Goal: Find specific page/section: Find specific page/section

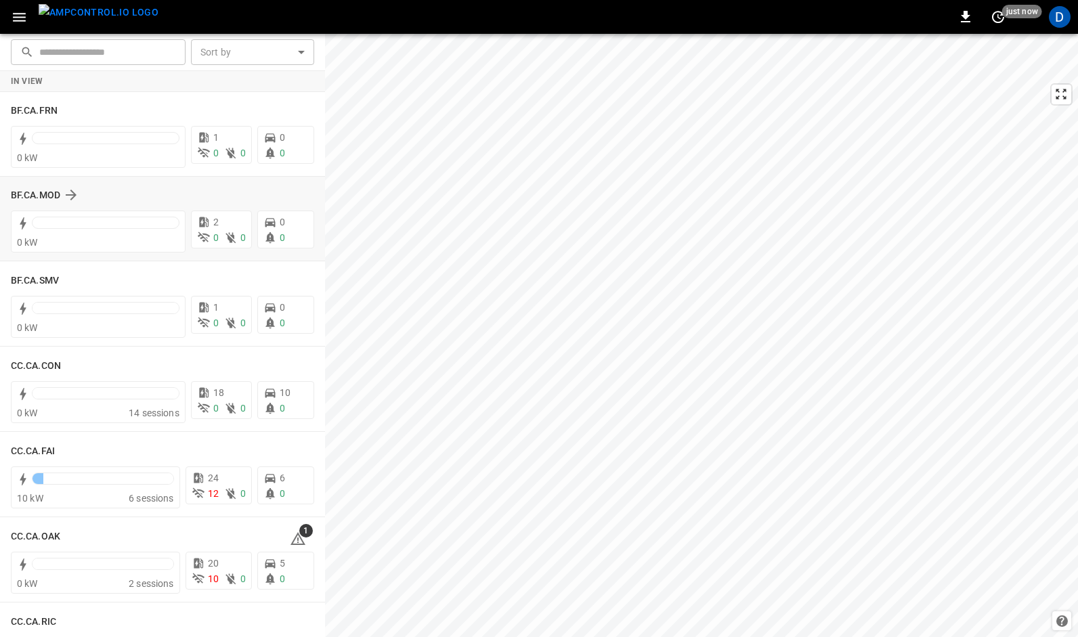
drag, startPoint x: 316, startPoint y: 235, endPoint x: 313, endPoint y: 248, distance: 13.1
click at [313, 248] on div "BF.CA.MOD 0 kW 2 0 0 0 0" at bounding box center [162, 219] width 325 height 85
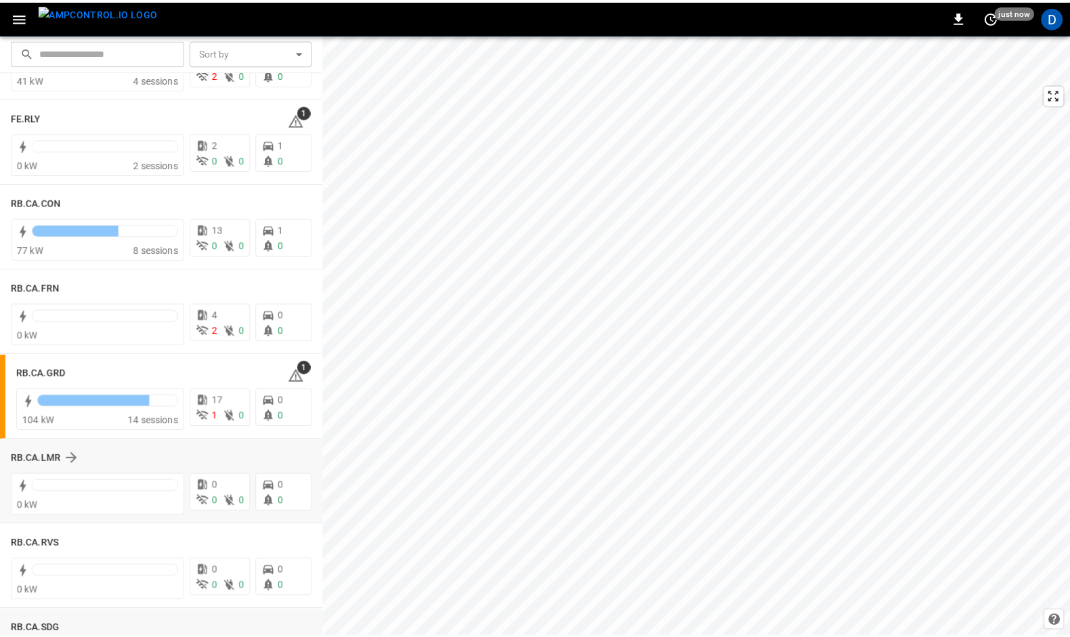
scroll to position [1768, 0]
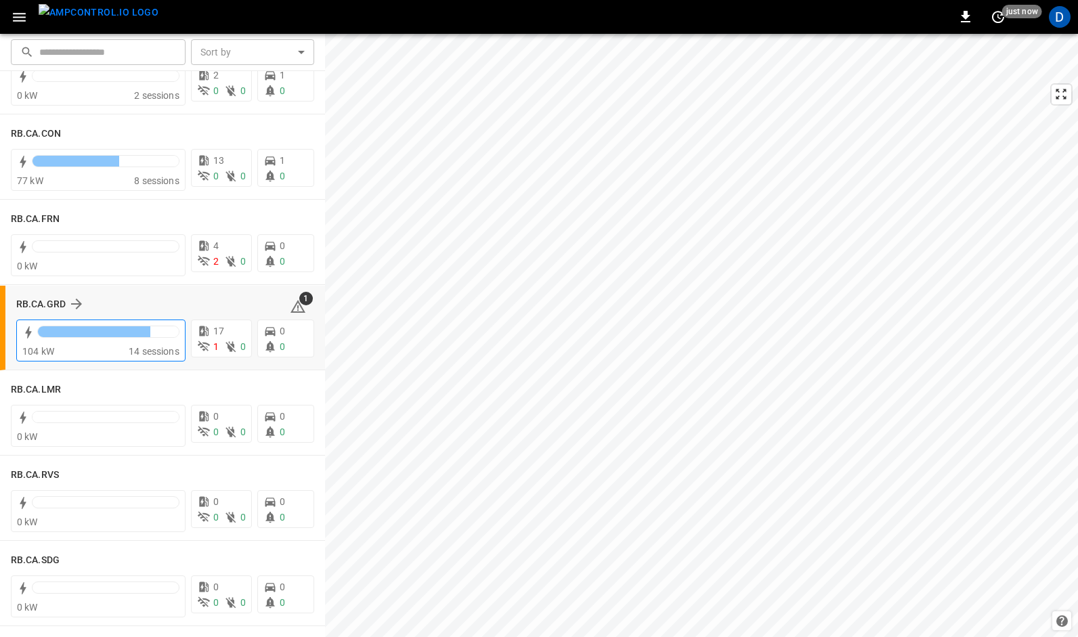
click at [41, 323] on div at bounding box center [100, 334] width 157 height 22
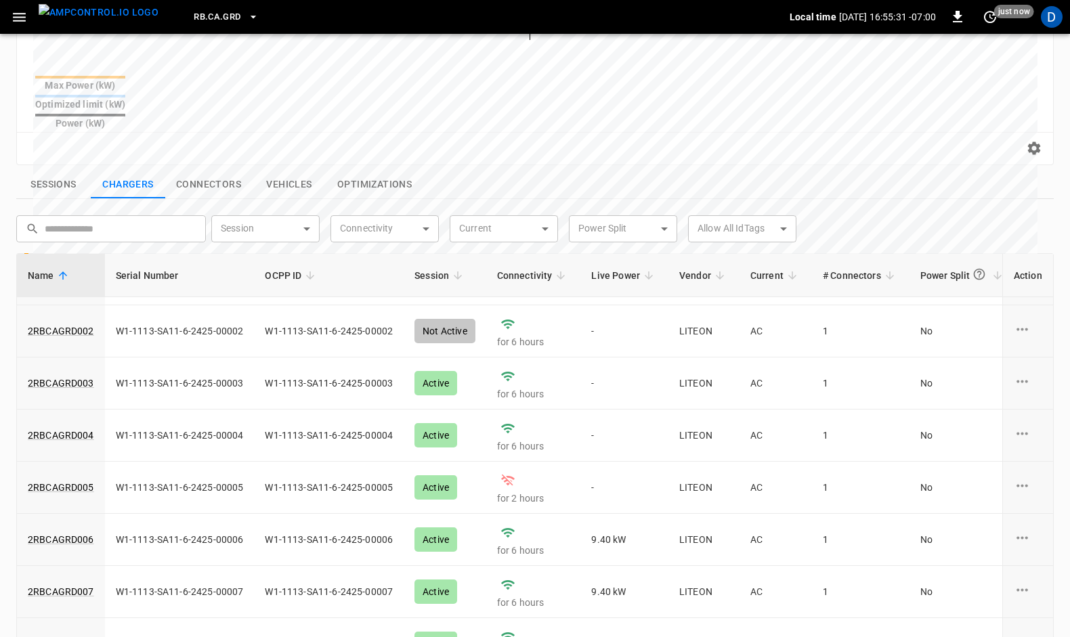
scroll to position [35, 0]
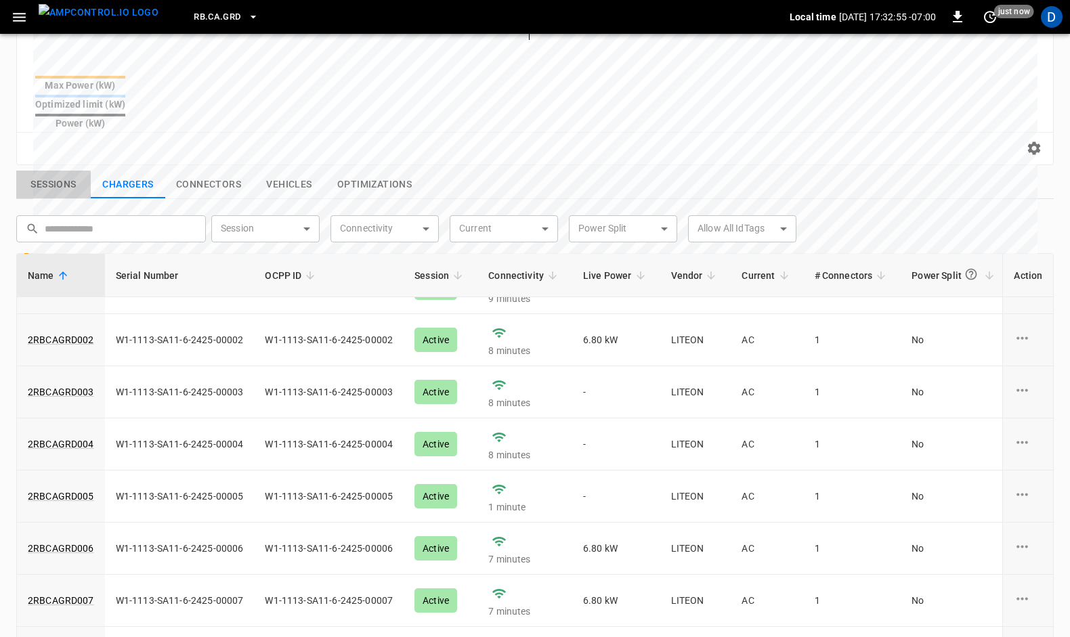
click at [49, 171] on button "Sessions" at bounding box center [53, 185] width 74 height 28
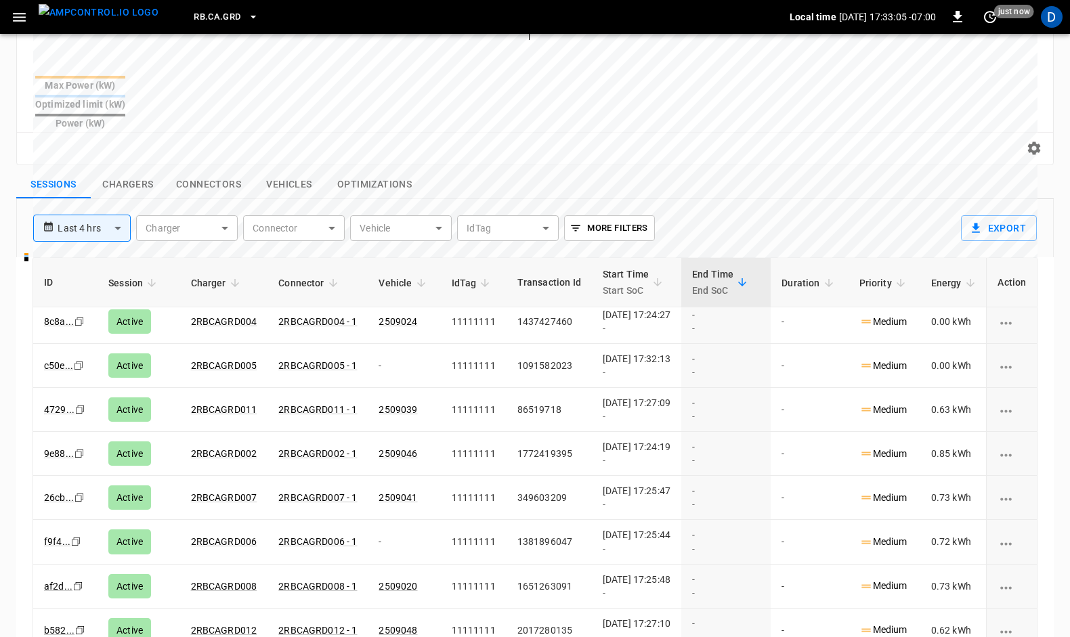
scroll to position [0, 0]
